Goal: Task Accomplishment & Management: Manage account settings

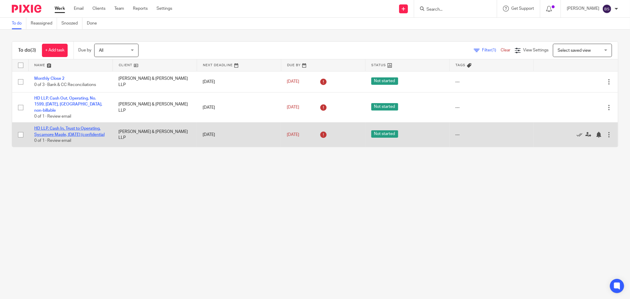
click at [59, 129] on link "HD LLP, Cash In, Trust to Operating, Sycamore Maple, [DATE] (confidential" at bounding box center [69, 131] width 70 height 10
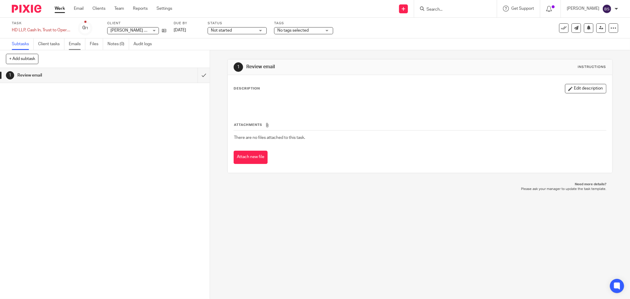
click at [73, 43] on link "Emails" at bounding box center [77, 44] width 17 height 12
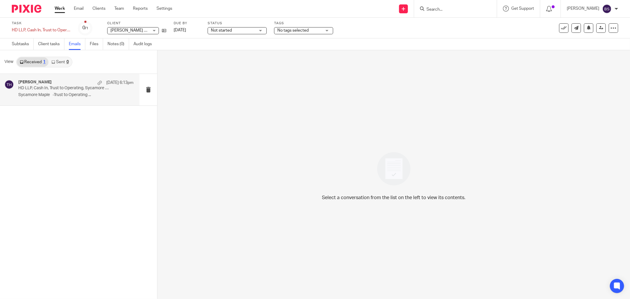
click at [73, 81] on div "Timothy Hoover Aug 19 6:13pm" at bounding box center [75, 83] width 115 height 6
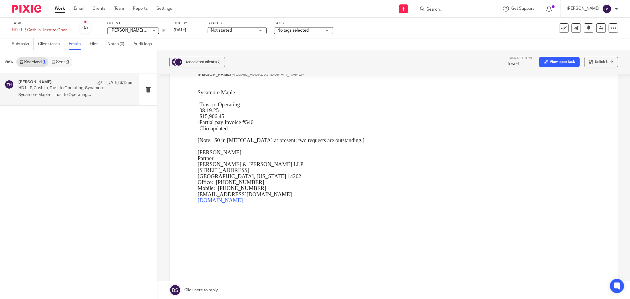
scroll to position [164, 0]
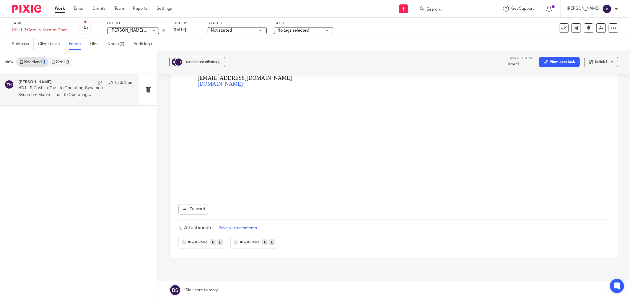
click at [199, 242] on span "IMG_8706" at bounding box center [195, 242] width 14 height 4
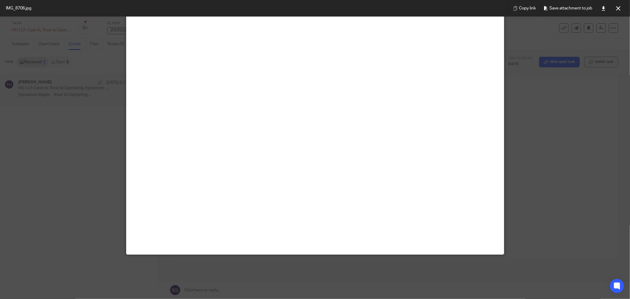
scroll to position [63, 0]
click at [604, 7] on icon at bounding box center [603, 8] width 4 height 4
click at [622, 8] on button at bounding box center [618, 8] width 12 height 12
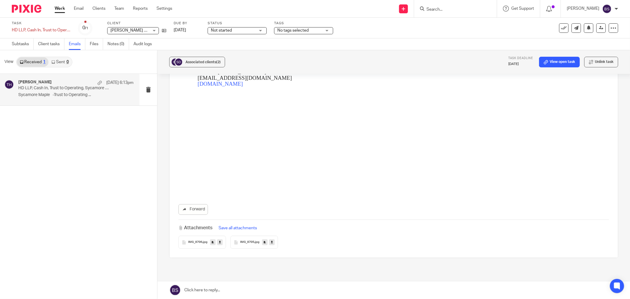
click at [249, 240] on div "IMG_8705 .jpg" at bounding box center [254, 242] width 48 height 13
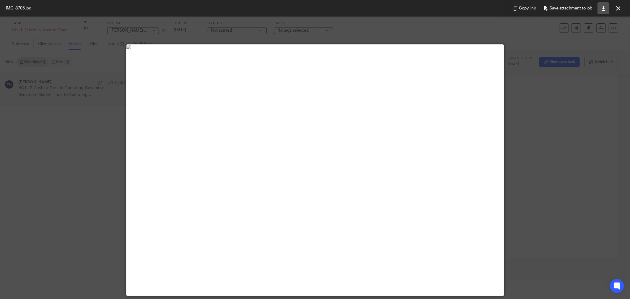
click at [602, 8] on icon at bounding box center [603, 8] width 4 height 4
click at [619, 11] on button at bounding box center [618, 8] width 12 height 12
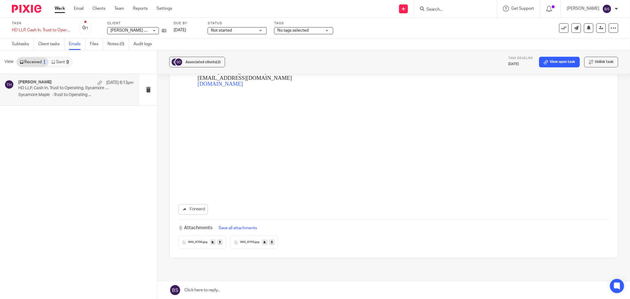
scroll to position [0, 0]
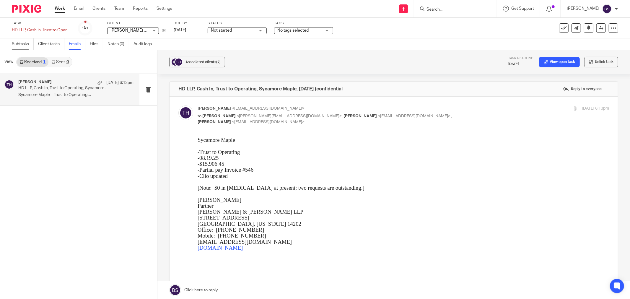
click at [13, 43] on link "Subtasks" at bounding box center [23, 44] width 22 height 12
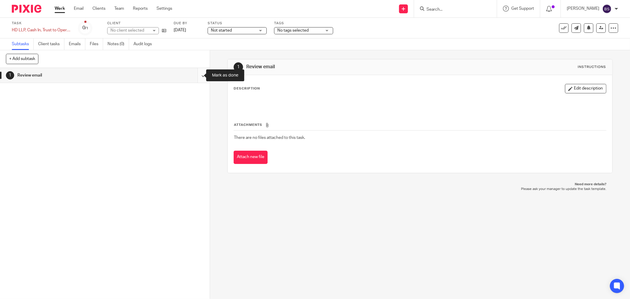
click at [197, 74] on input "submit" at bounding box center [105, 75] width 210 height 15
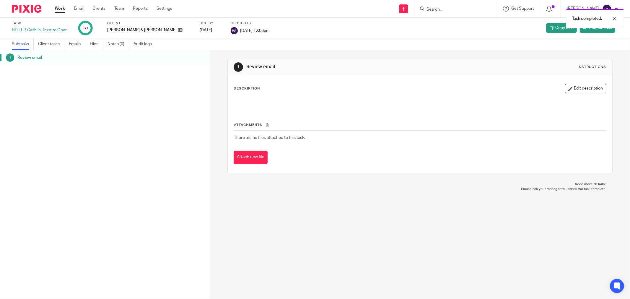
click at [59, 10] on link "Work" at bounding box center [60, 9] width 10 height 6
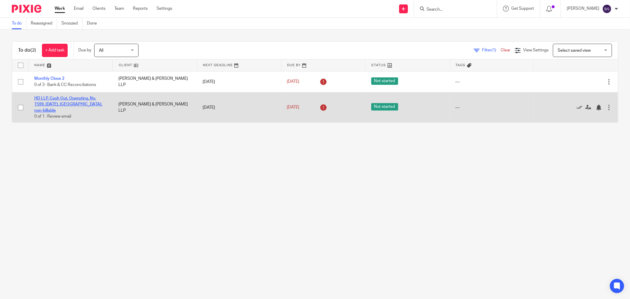
click at [67, 98] on link "HD LLP, Cash Out, Operating, No. 1599, [DATE], [GEOGRAPHIC_DATA], non-billable" at bounding box center [68, 104] width 68 height 16
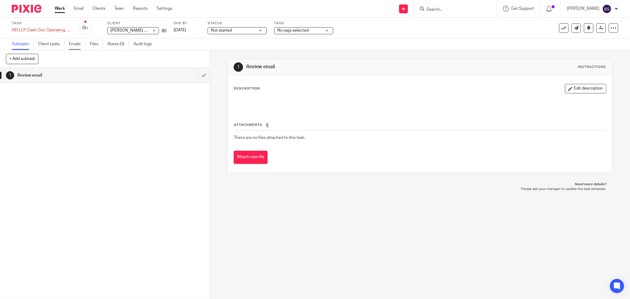
click at [73, 44] on link "Emails" at bounding box center [77, 44] width 17 height 12
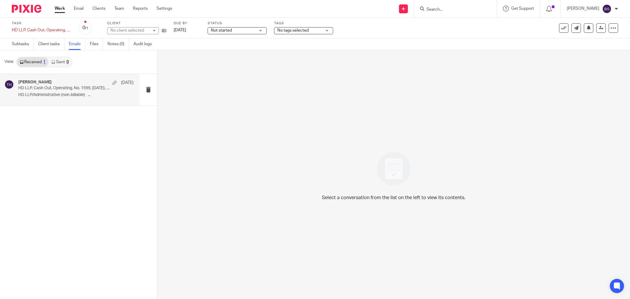
click at [71, 89] on p "HD LLP, Cash Out, Operating, No. 1599, [DATE], [GEOGRAPHIC_DATA], non-billable" at bounding box center [64, 88] width 92 height 5
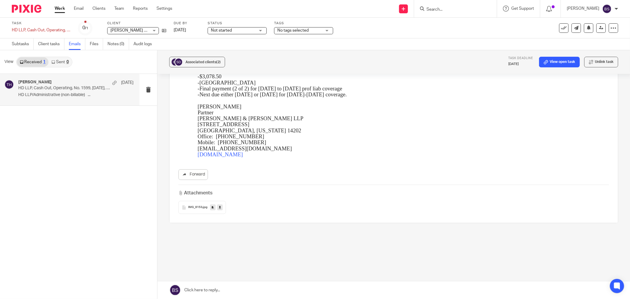
scroll to position [94, 0]
click at [191, 207] on span "IMG_8153" at bounding box center [195, 207] width 14 height 4
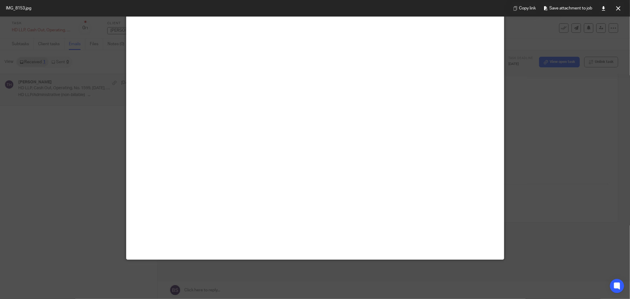
scroll to position [0, 0]
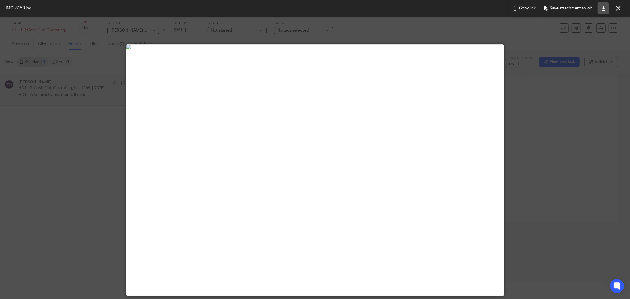
click at [603, 9] on icon at bounding box center [603, 8] width 4 height 4
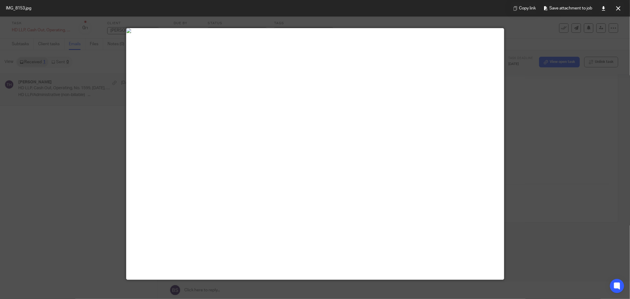
scroll to position [33, 0]
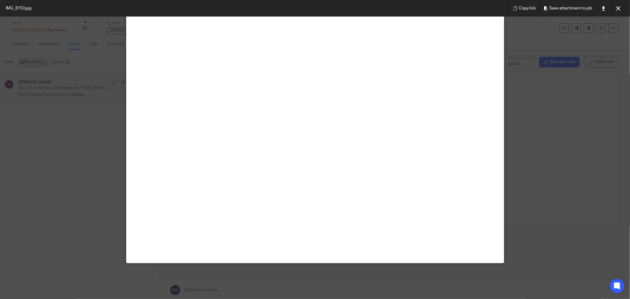
drag, startPoint x: 621, startPoint y: 5, endPoint x: 618, endPoint y: 7, distance: 4.0
click at [621, 5] on button at bounding box center [618, 8] width 12 height 12
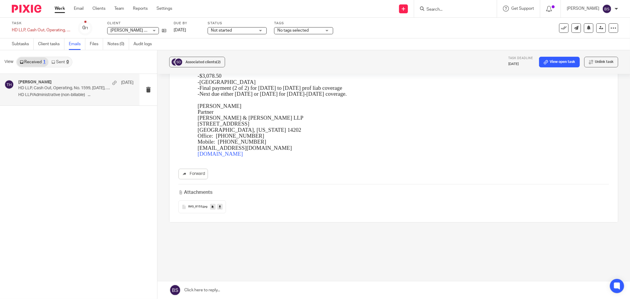
scroll to position [0, 0]
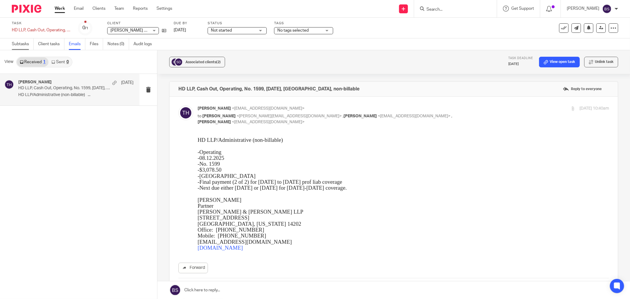
click at [22, 43] on link "Subtasks" at bounding box center [23, 44] width 22 height 12
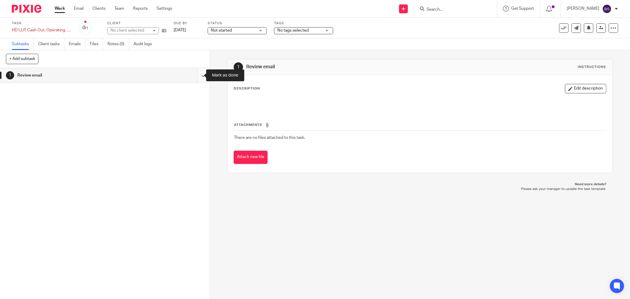
click at [195, 74] on input "submit" at bounding box center [105, 75] width 210 height 15
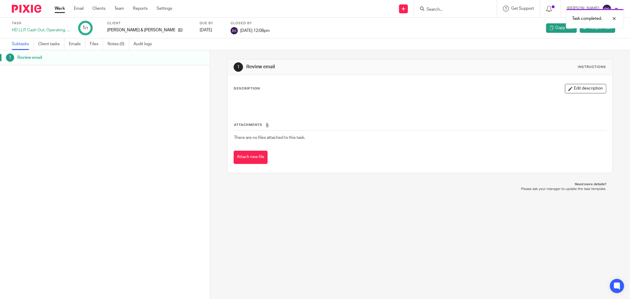
click at [58, 9] on link "Work" at bounding box center [60, 9] width 10 height 6
